Goal: Task Accomplishment & Management: Use online tool/utility

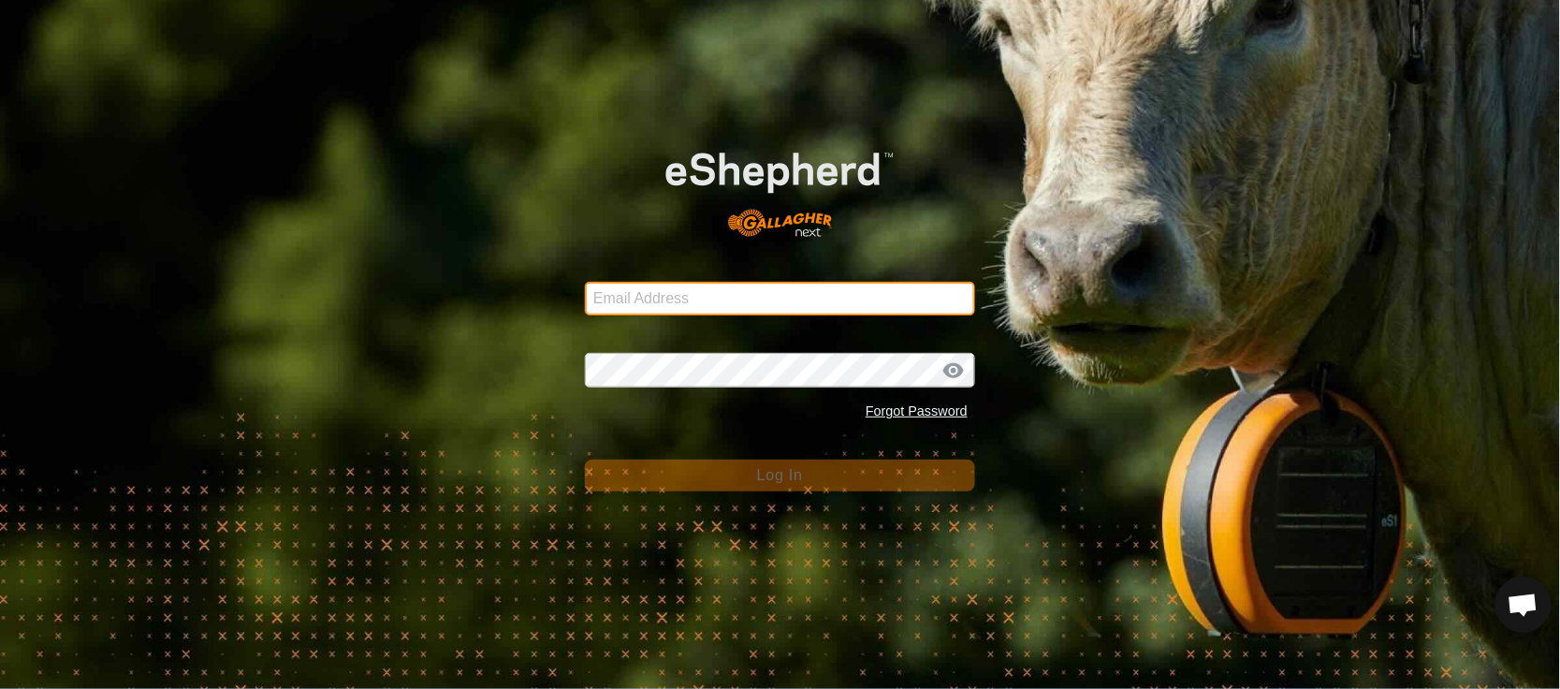
click at [627, 299] on input "Email Address" at bounding box center [780, 299] width 390 height 34
type input "[EMAIL_ADDRESS][PERSON_NAME][DOMAIN_NAME]"
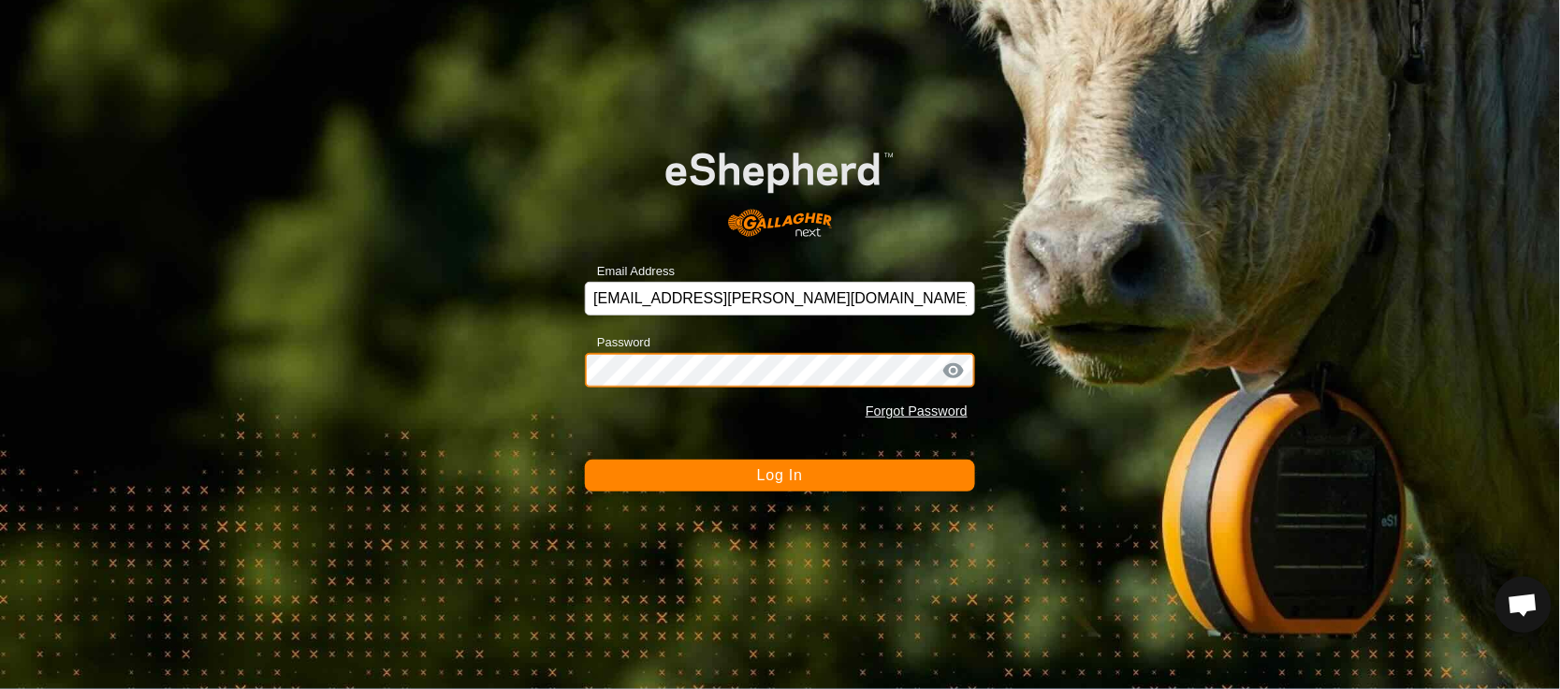
click at [585, 459] on button "Log In" at bounding box center [780, 475] width 390 height 32
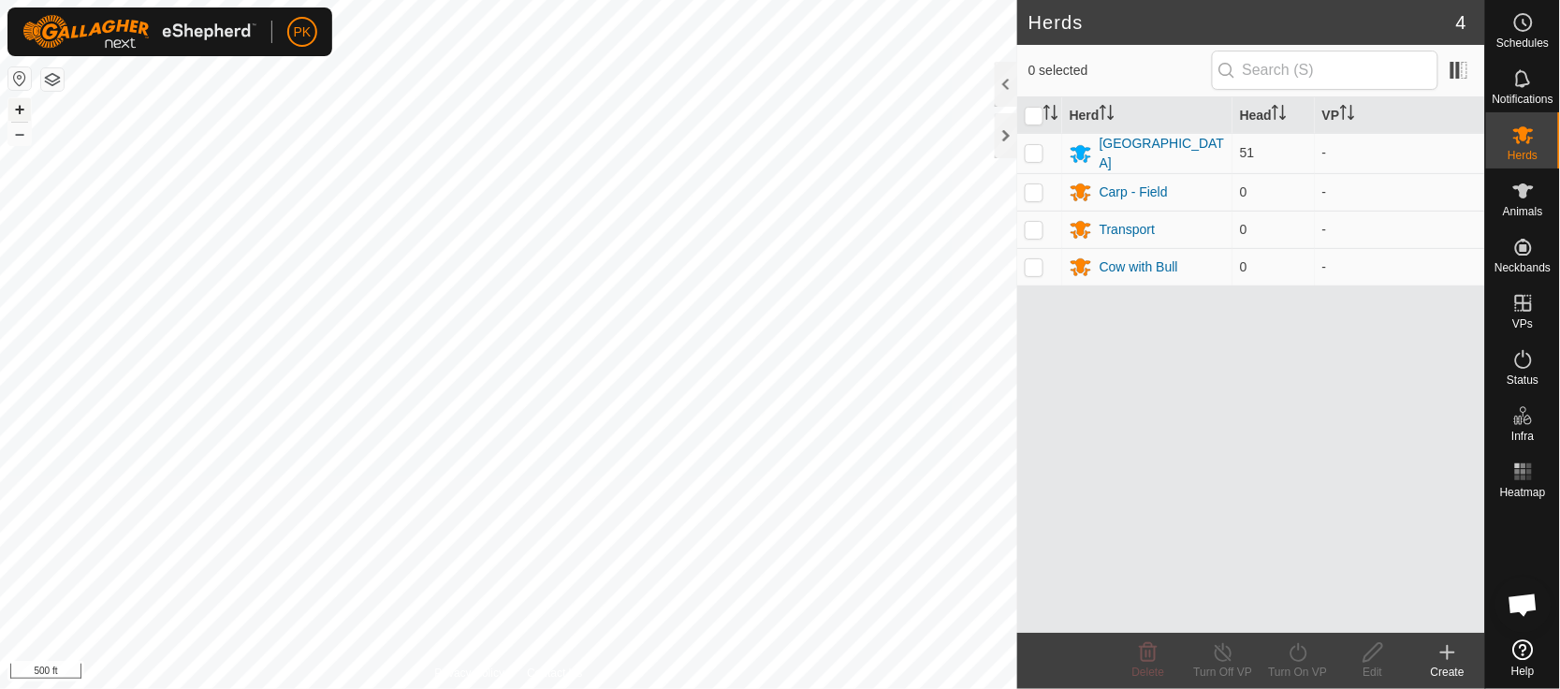
click at [23, 107] on button "+" at bounding box center [19, 109] width 22 height 22
click at [561, 688] on html "PK Schedules Notifications Herds Animals Neckbands VPs Status Infra Heatmap Hel…" at bounding box center [780, 344] width 1560 height 689
click at [554, 0] on html "PK Schedules Notifications Herds Animals Neckbands VPs Status Infra Heatmap Hel…" at bounding box center [780, 344] width 1560 height 689
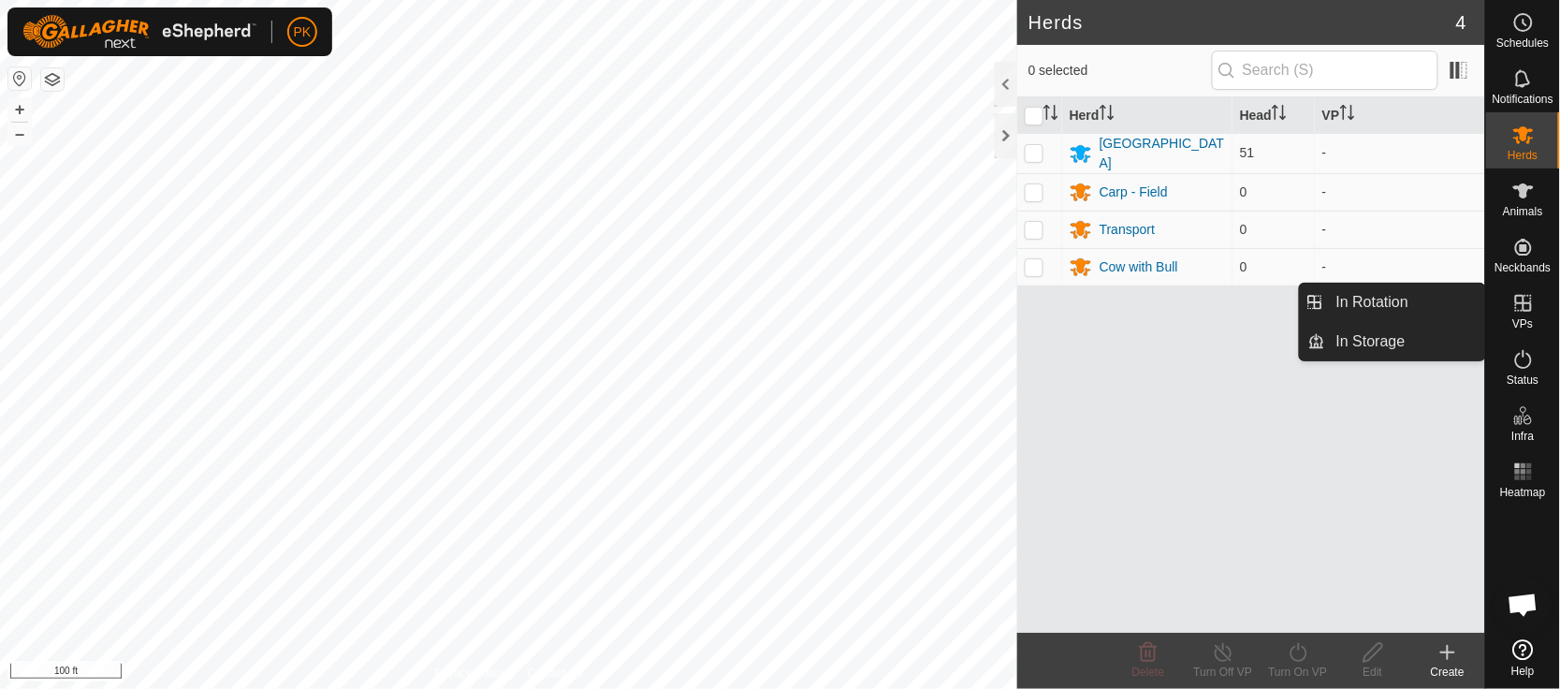
drag, startPoint x: 1519, startPoint y: 330, endPoint x: 1526, endPoint y: 309, distance: 22.8
click at [1526, 309] on icon at bounding box center [1523, 303] width 22 height 22
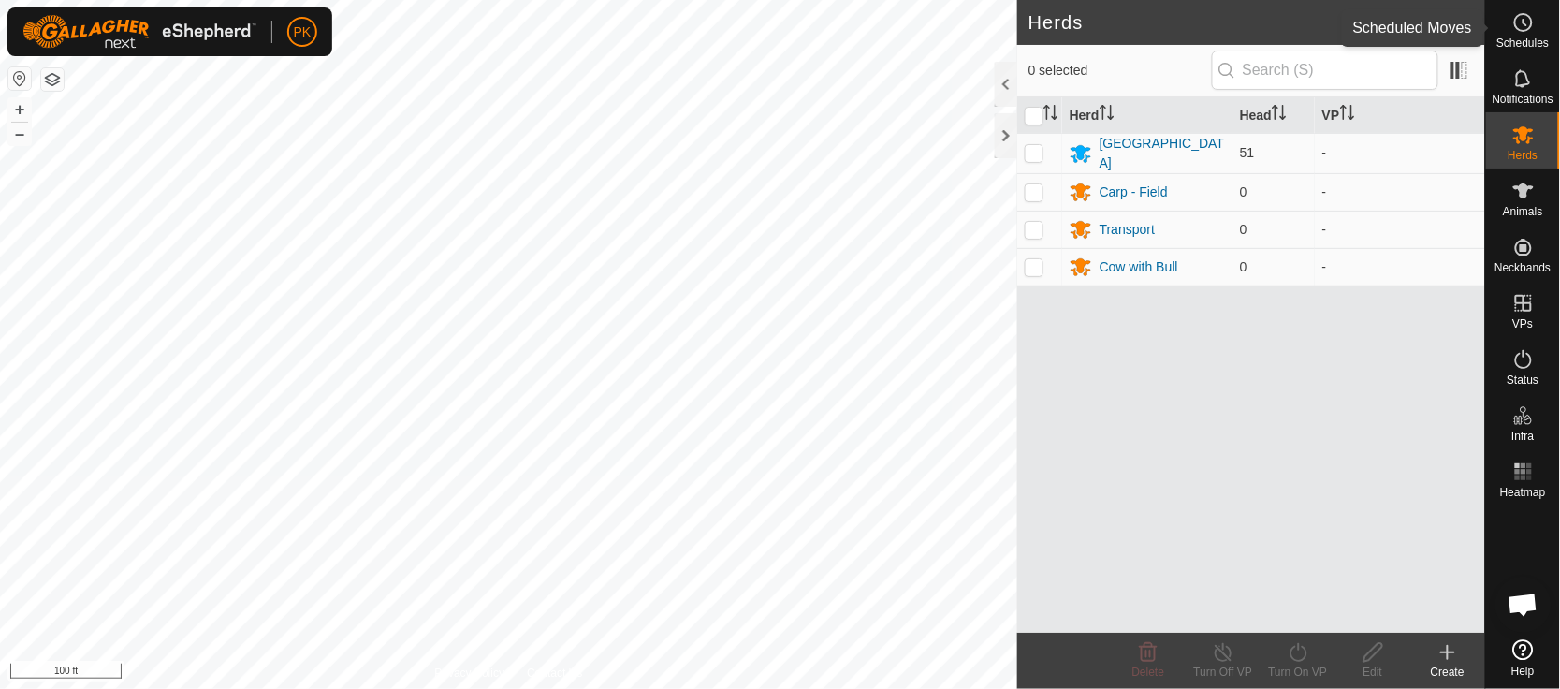
click at [1539, 26] on es-schedule-vp-svg-icon at bounding box center [1524, 22] width 34 height 30
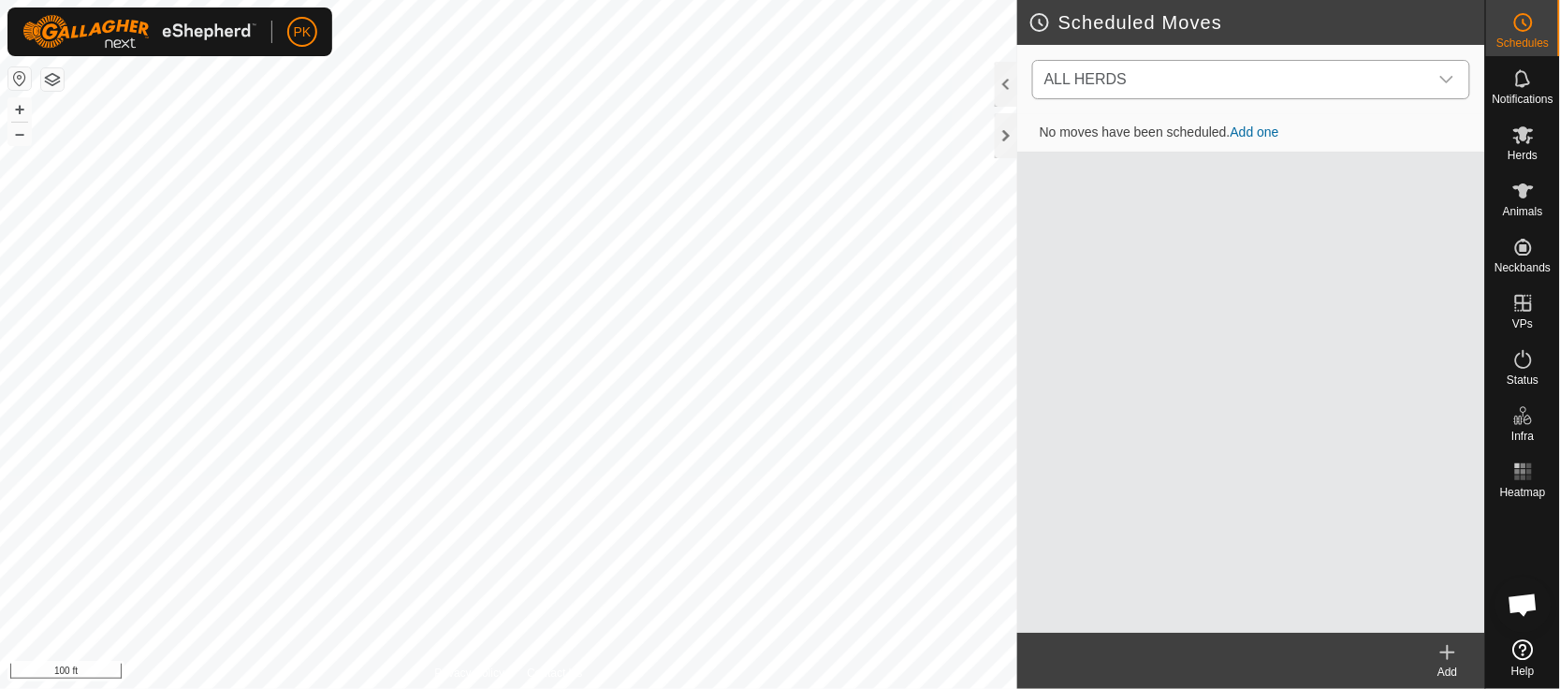
click at [1446, 72] on icon "dropdown trigger" at bounding box center [1446, 79] width 15 height 15
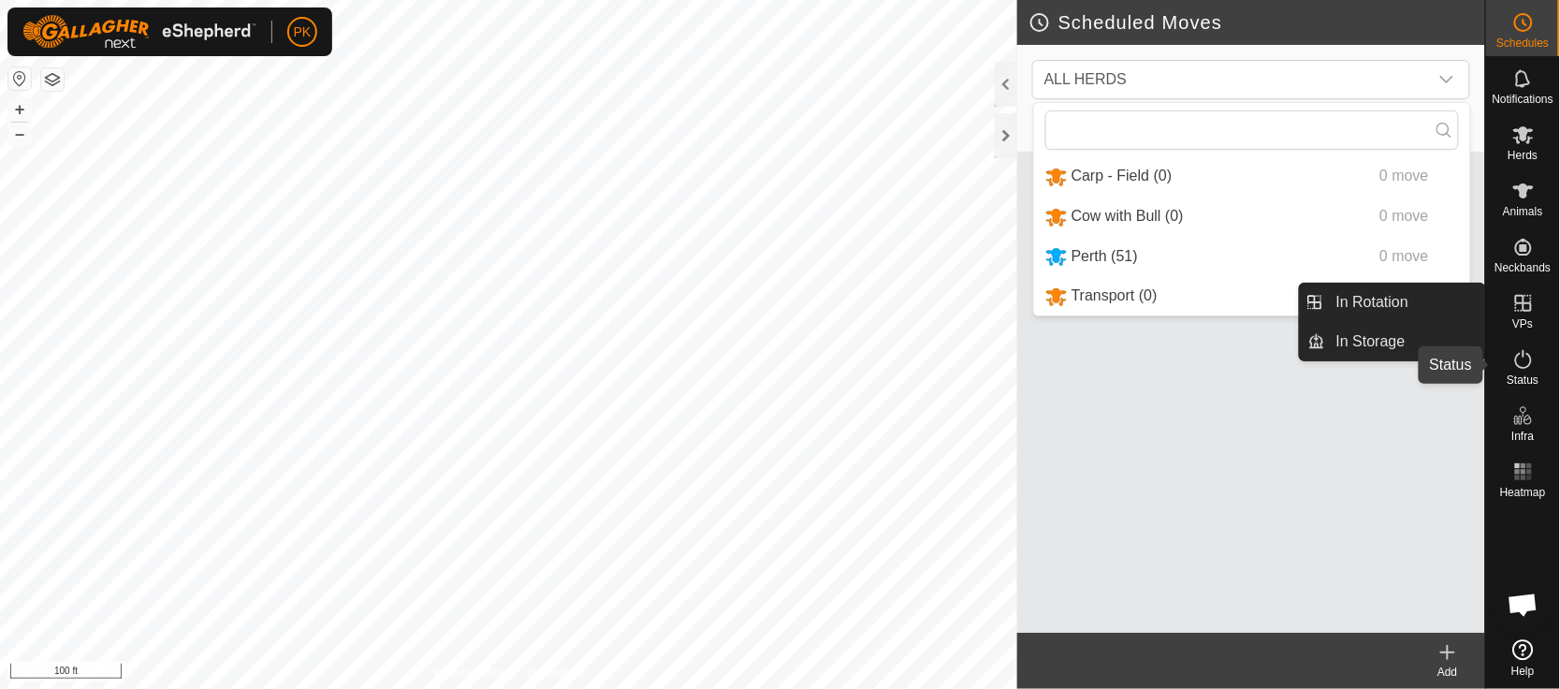
click at [1521, 359] on icon at bounding box center [1523, 359] width 22 height 22
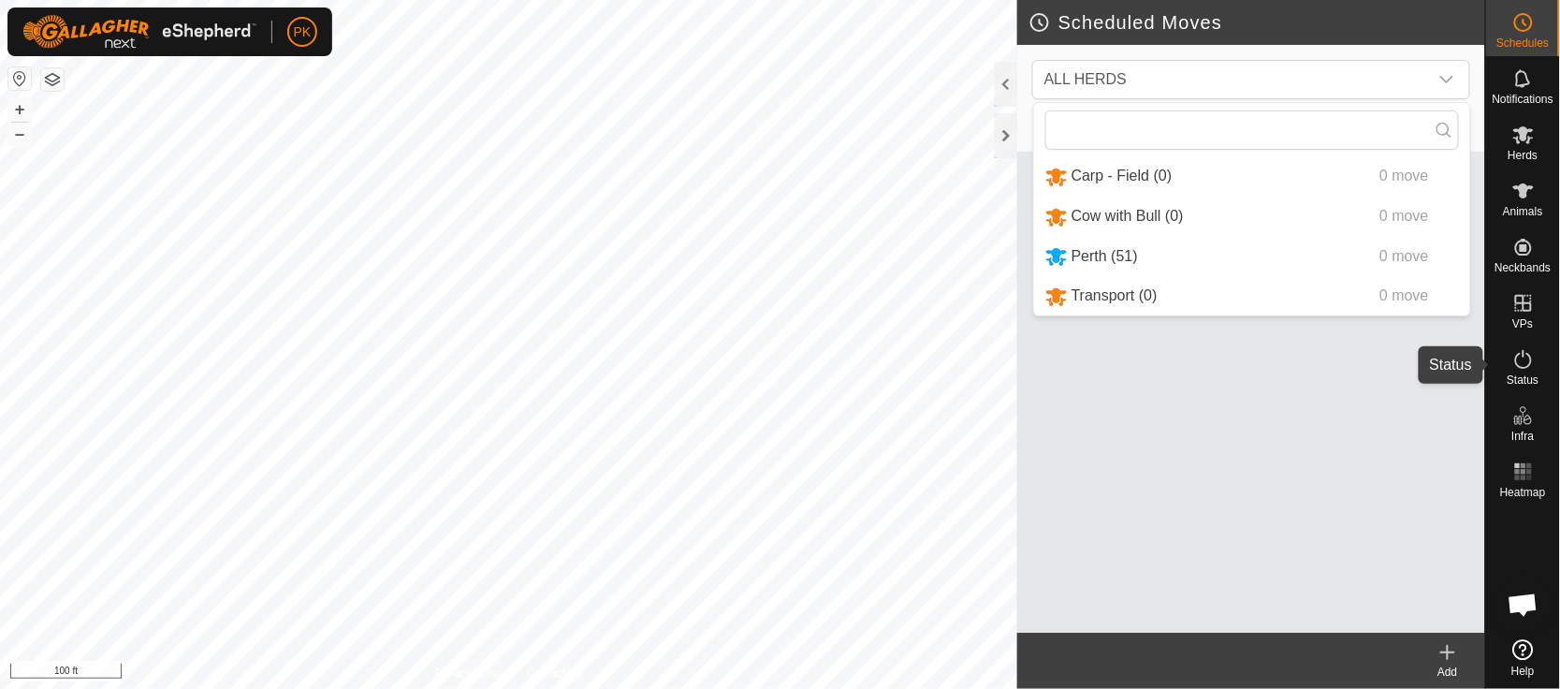
click at [1523, 365] on icon at bounding box center [1523, 359] width 22 height 22
click at [1528, 348] on icon at bounding box center [1523, 359] width 22 height 22
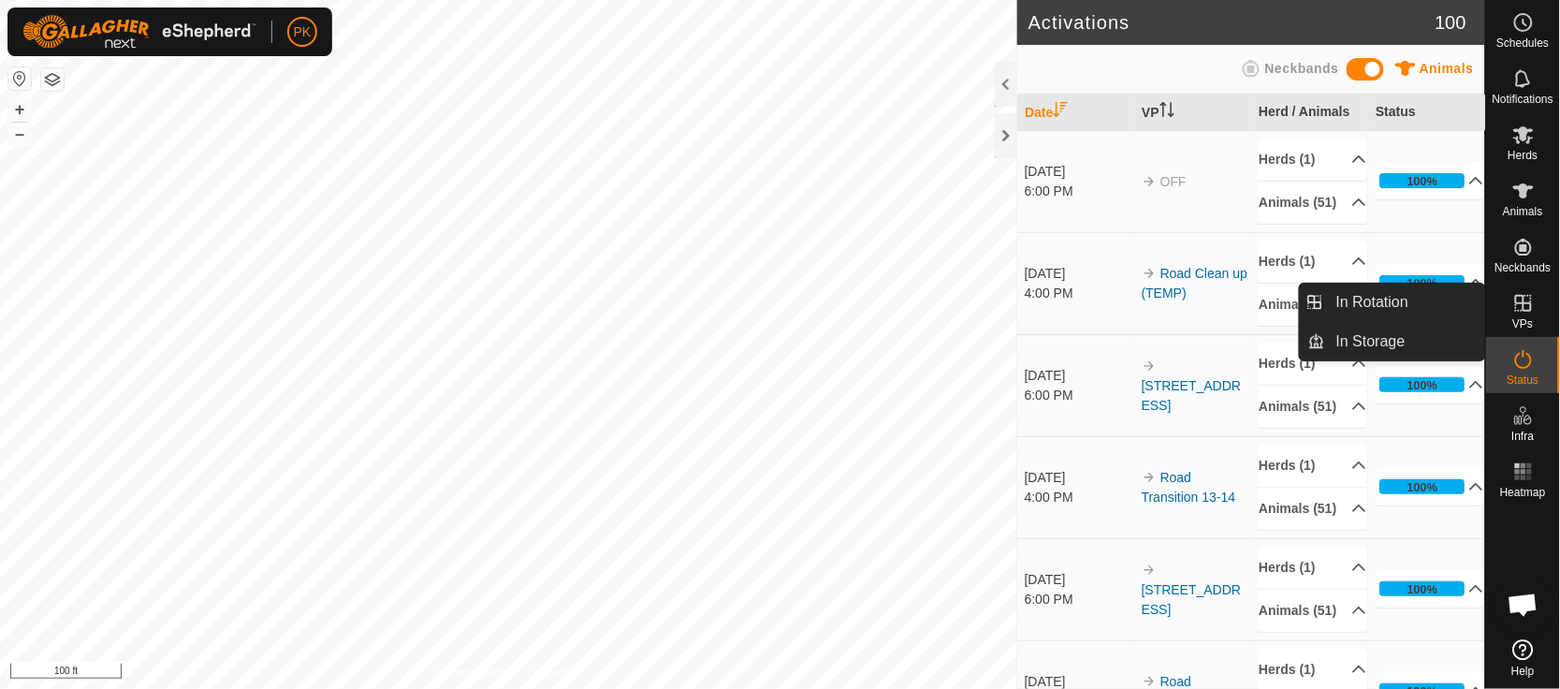
click at [1453, 436] on td "100% In Progress Pending 0 Sent 0 Completed Confirmed 0 Overridden 51 Cancelled…" at bounding box center [1426, 385] width 117 height 102
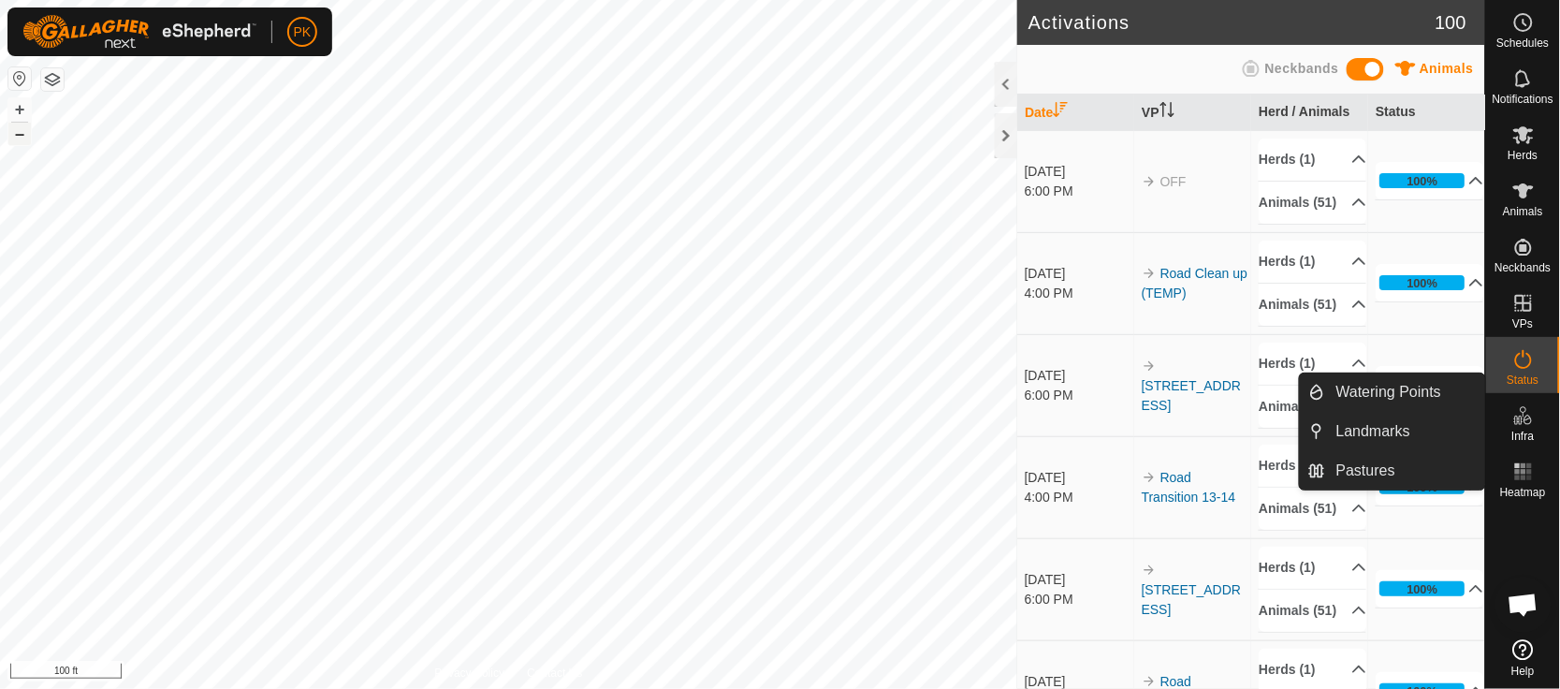
click at [18, 134] on button "–" at bounding box center [19, 134] width 22 height 22
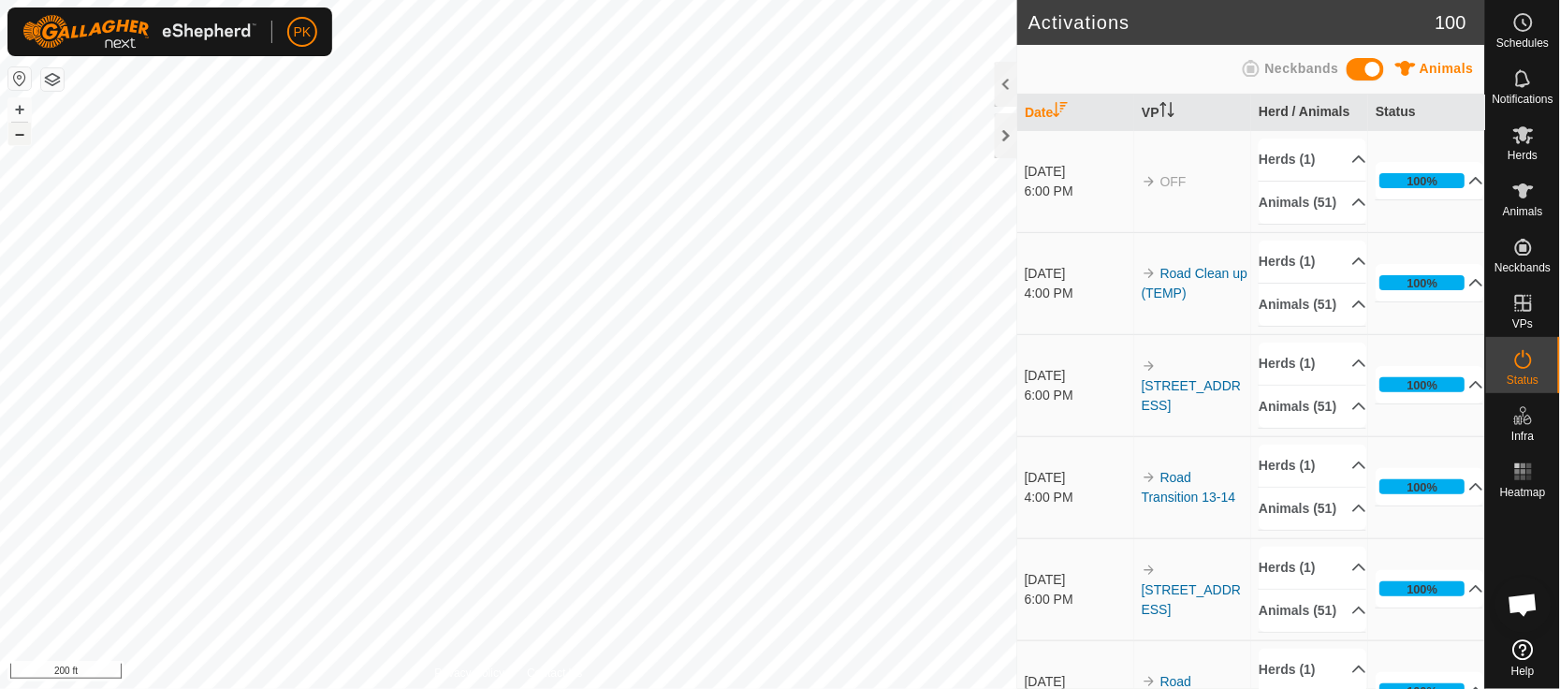
click at [18, 134] on button "–" at bounding box center [19, 134] width 22 height 22
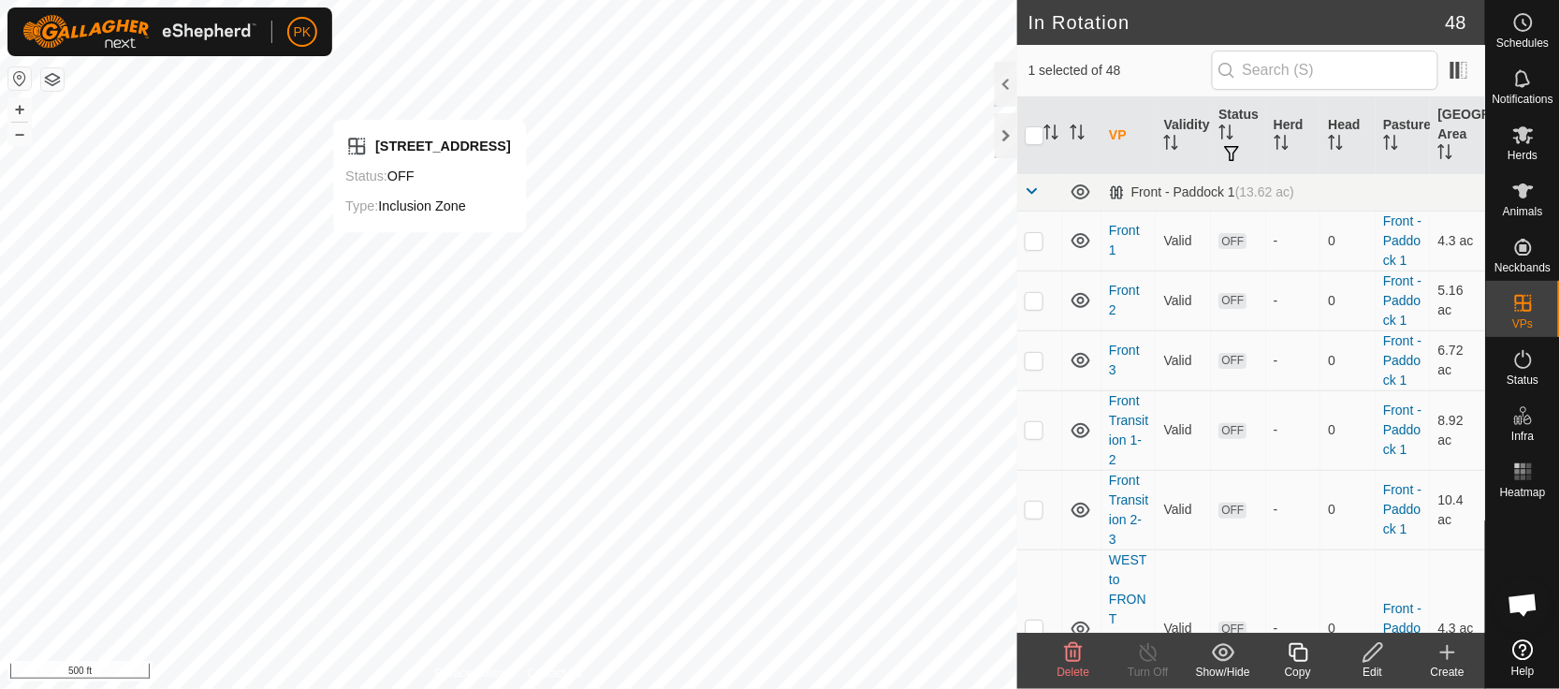
checkbox input "false"
checkbox input "true"
checkbox input "false"
click at [1296, 647] on icon at bounding box center [1298, 652] width 23 height 22
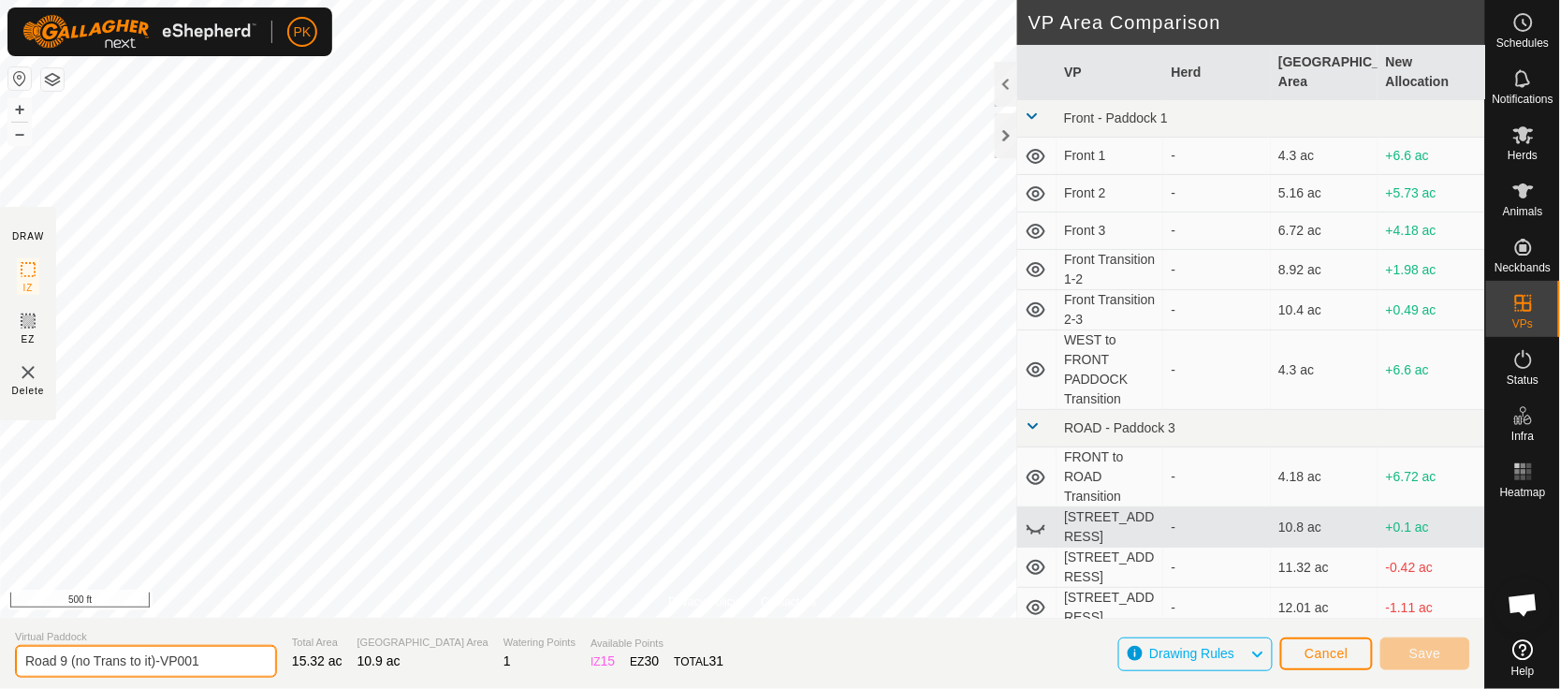
drag, startPoint x: 249, startPoint y: 663, endPoint x: 61, endPoint y: 670, distance: 188.2
click at [61, 670] on input "Road 9 (no Trans to it)-VP001" at bounding box center [146, 661] width 262 height 33
type input "Road catch them"
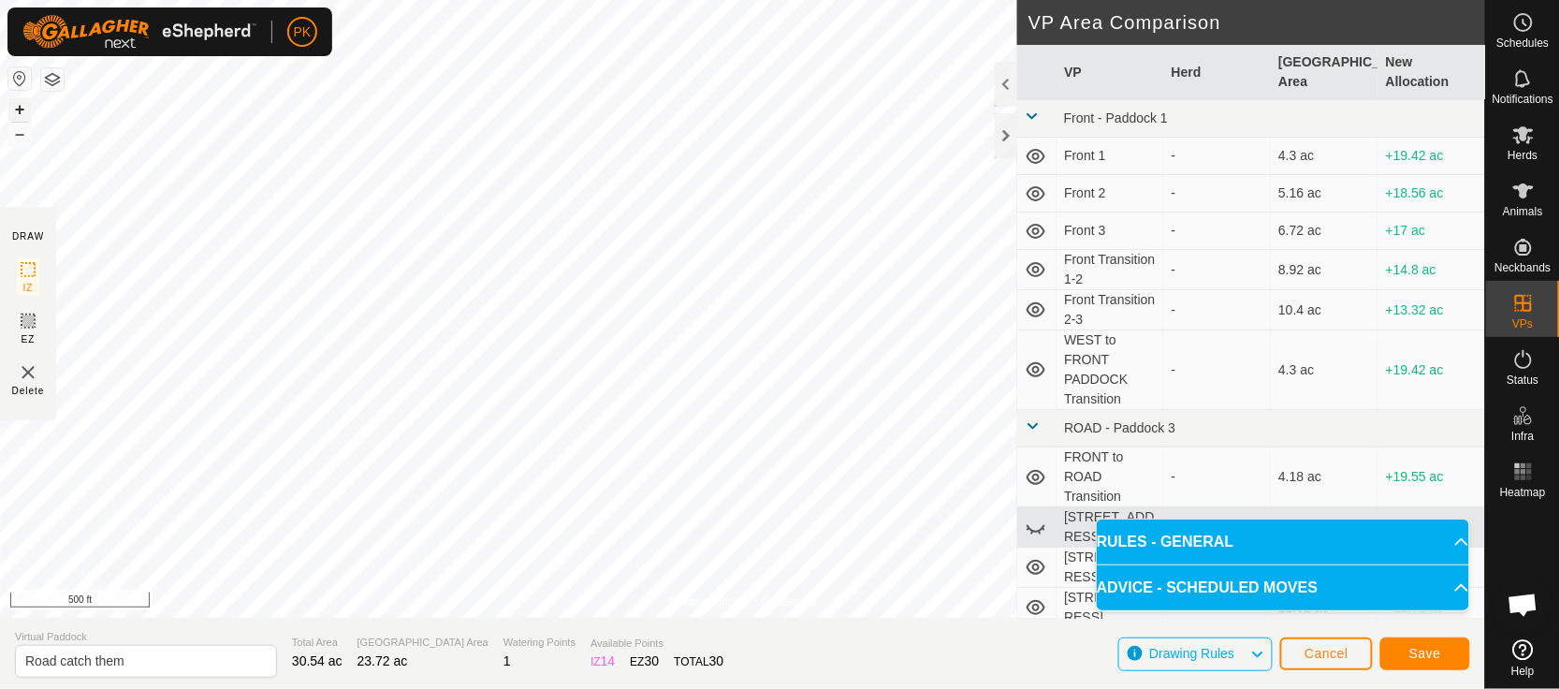
click at [22, 111] on button "+" at bounding box center [19, 109] width 22 height 22
click at [1435, 648] on span "Save" at bounding box center [1425, 653] width 32 height 15
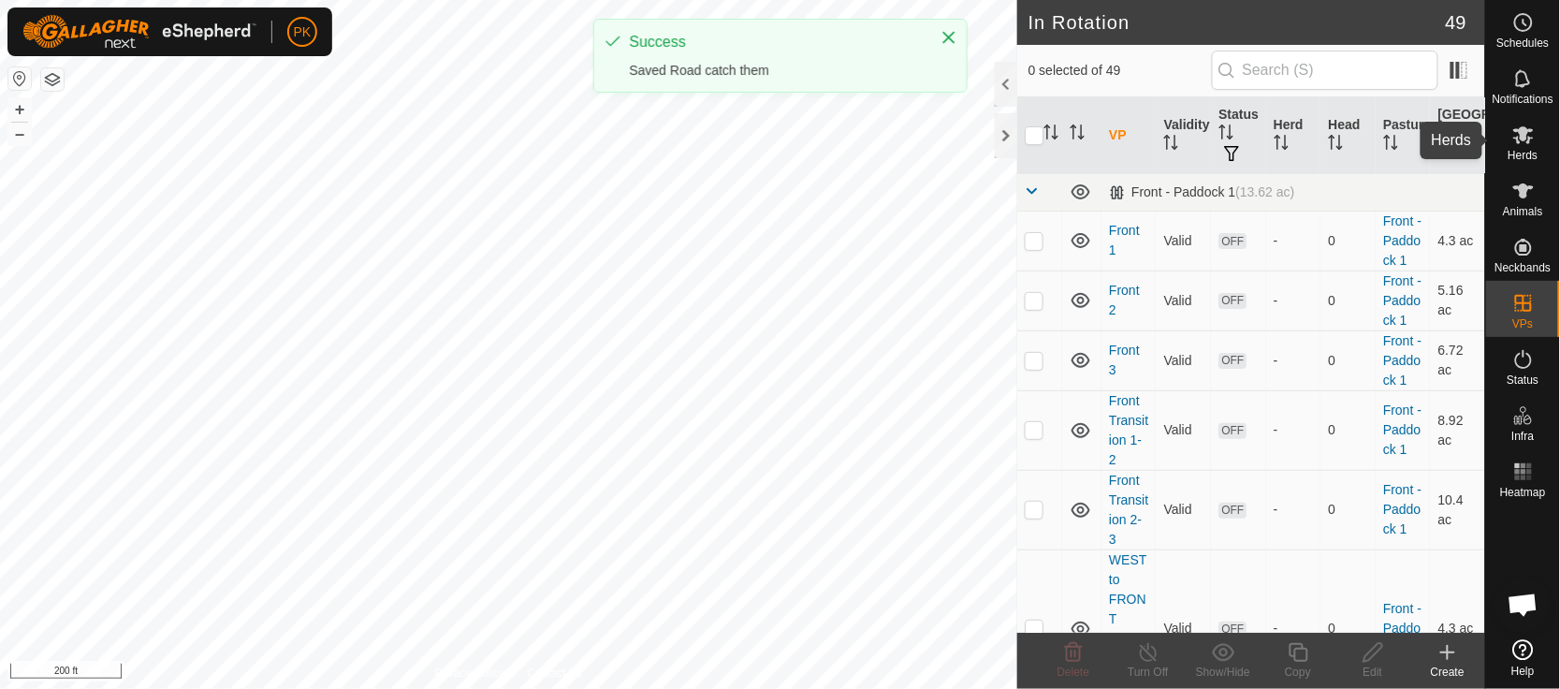
click at [1518, 128] on icon at bounding box center [1523, 135] width 22 height 22
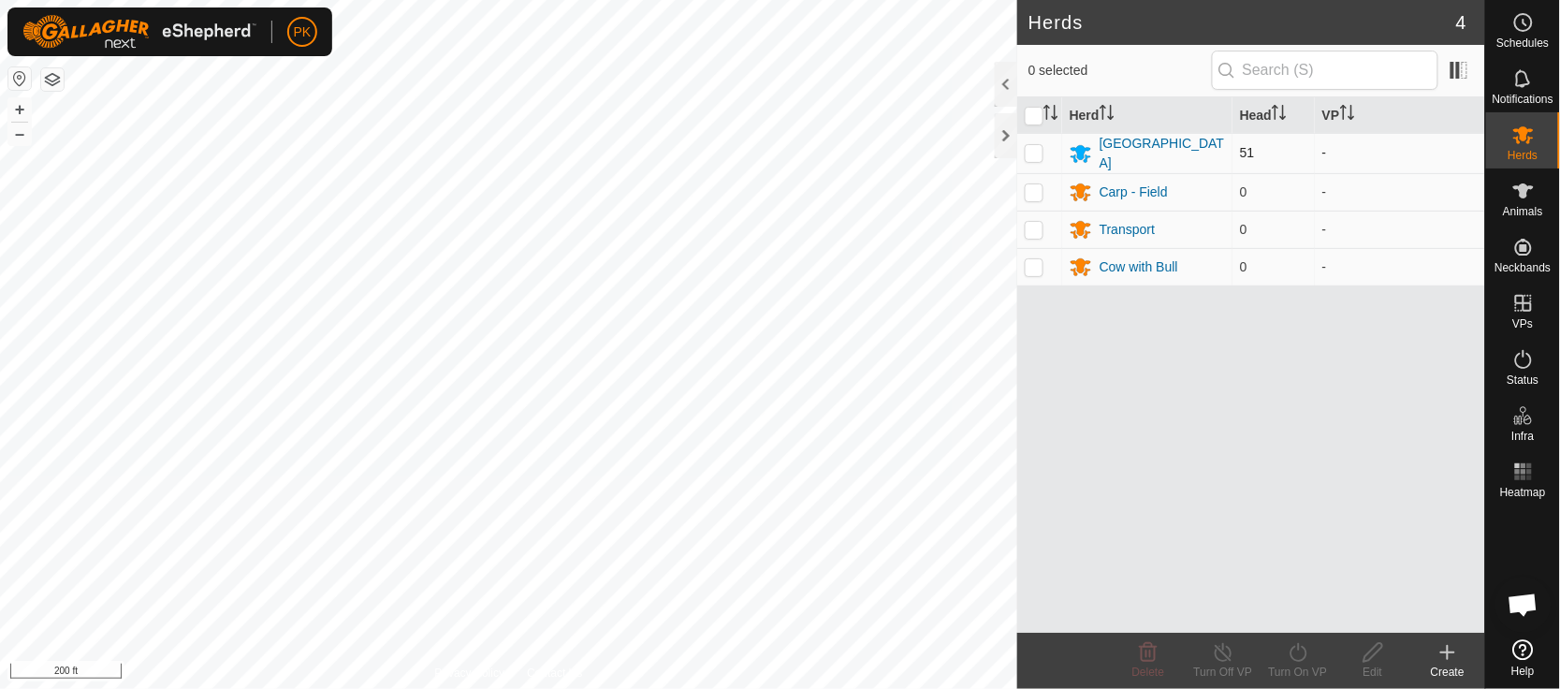
click at [1040, 153] on p-checkbox at bounding box center [1034, 152] width 19 height 15
checkbox input "true"
click at [1301, 658] on icon at bounding box center [1298, 652] width 23 height 22
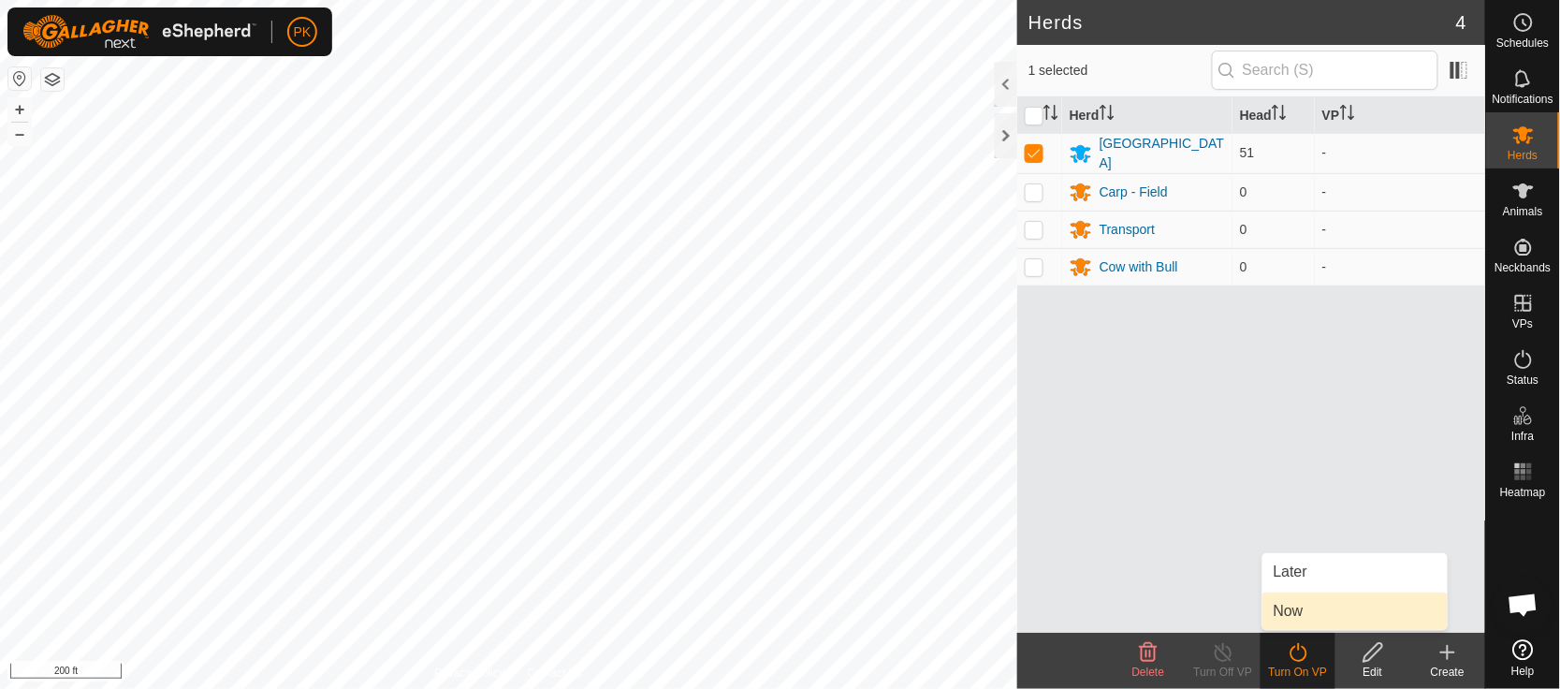
click at [1303, 619] on link "Now" at bounding box center [1354, 610] width 185 height 37
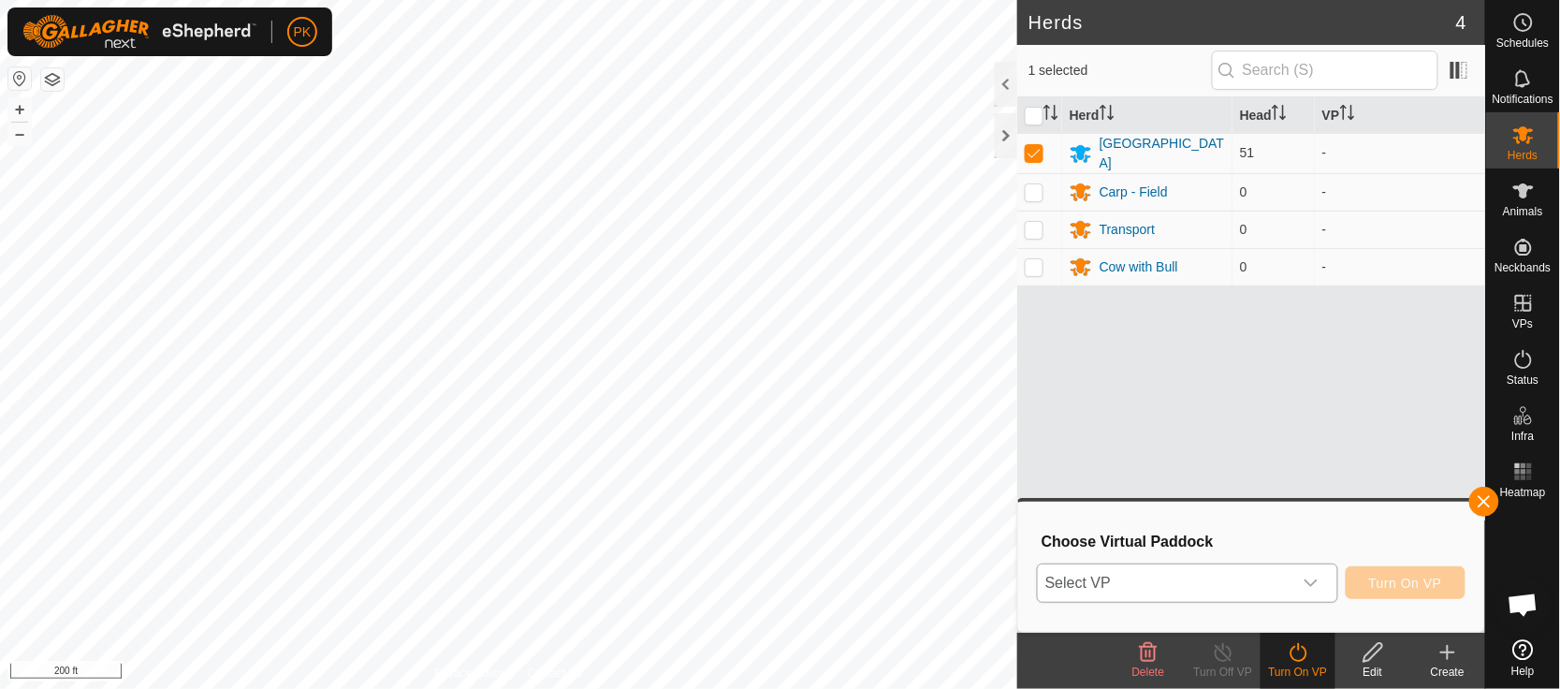
click at [1320, 594] on div "dropdown trigger" at bounding box center [1310, 582] width 37 height 37
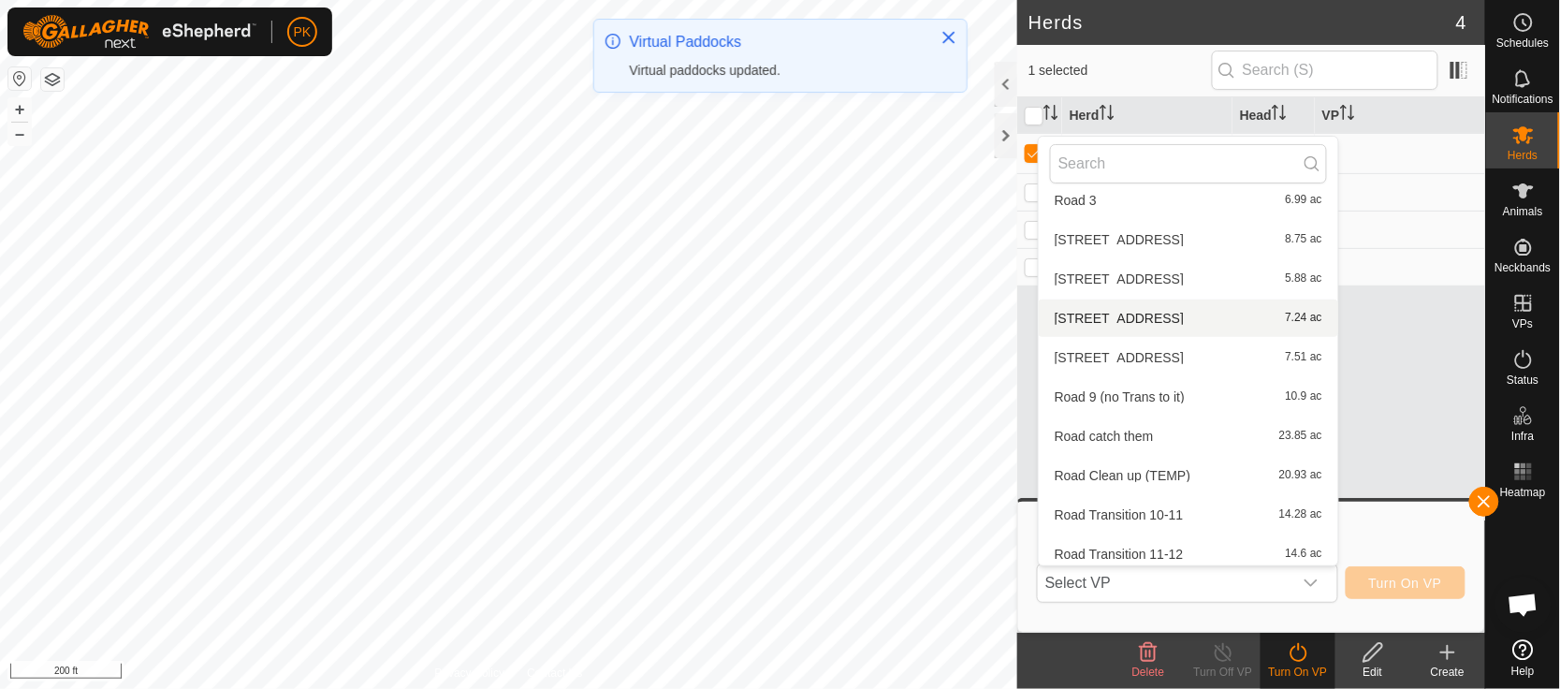
scroll to position [609, 0]
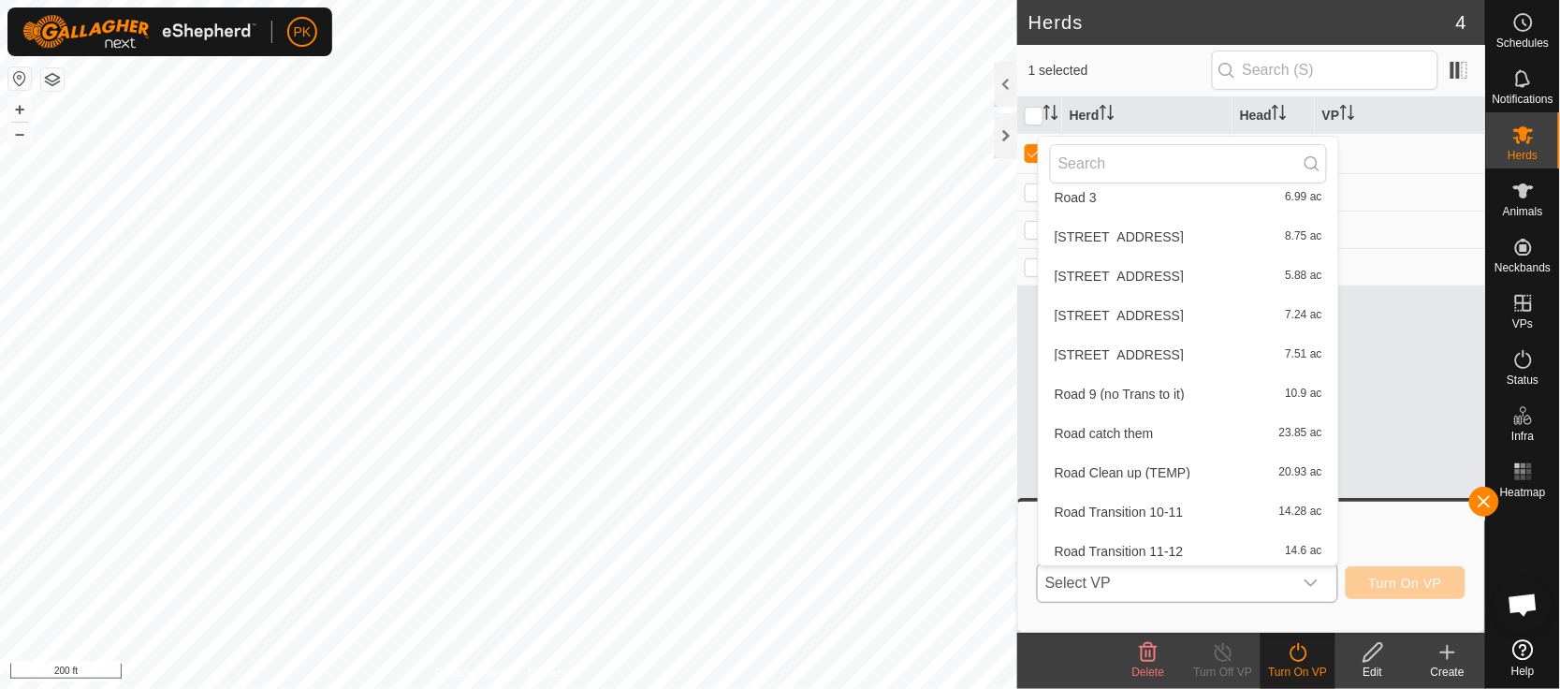
click at [1202, 433] on li "Road catch them 23.85 ac" at bounding box center [1188, 433] width 299 height 37
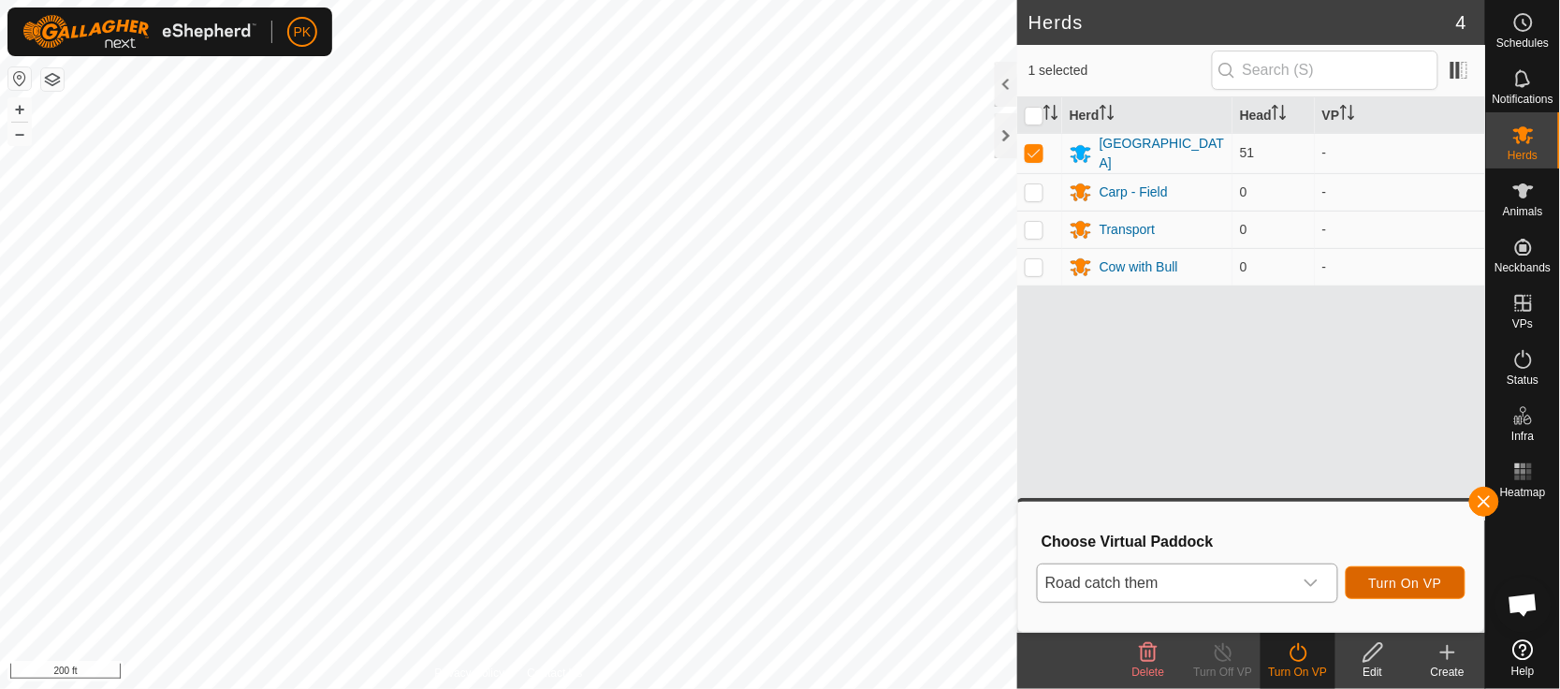
click at [1406, 583] on span "Turn On VP" at bounding box center [1405, 583] width 73 height 15
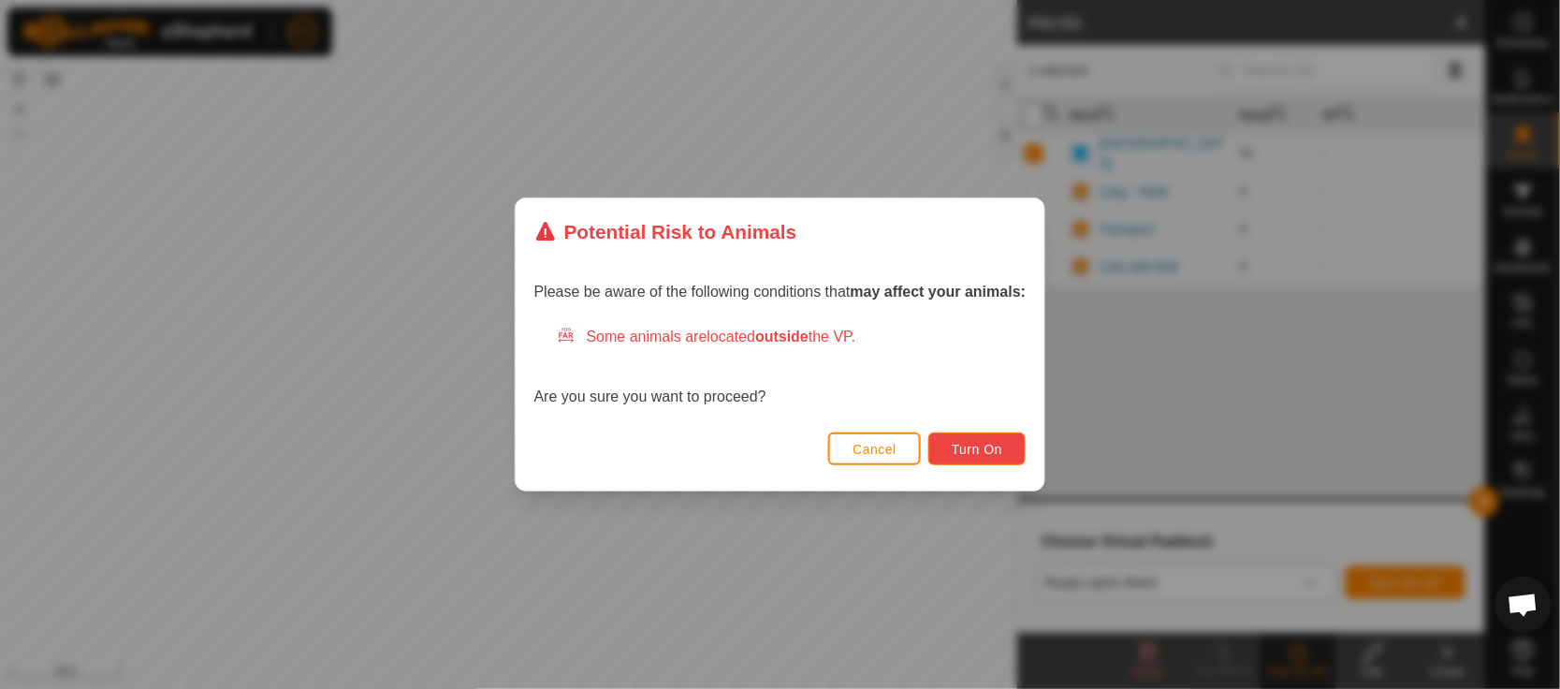
click at [978, 452] on span "Turn On" at bounding box center [977, 449] width 51 height 15
